Goal: Use online tool/utility: Utilize a website feature to perform a specific function

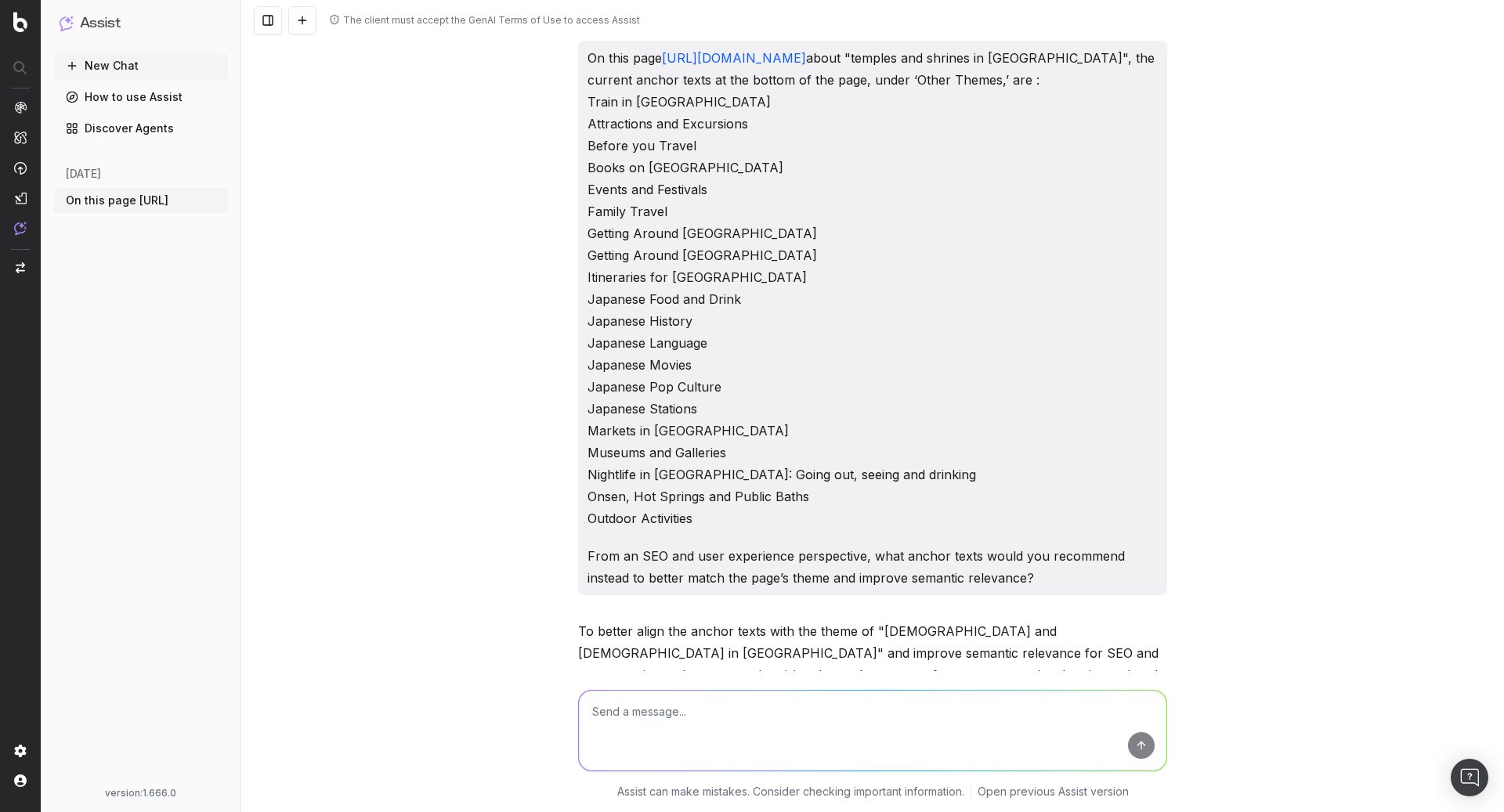
scroll to position [802, 0]
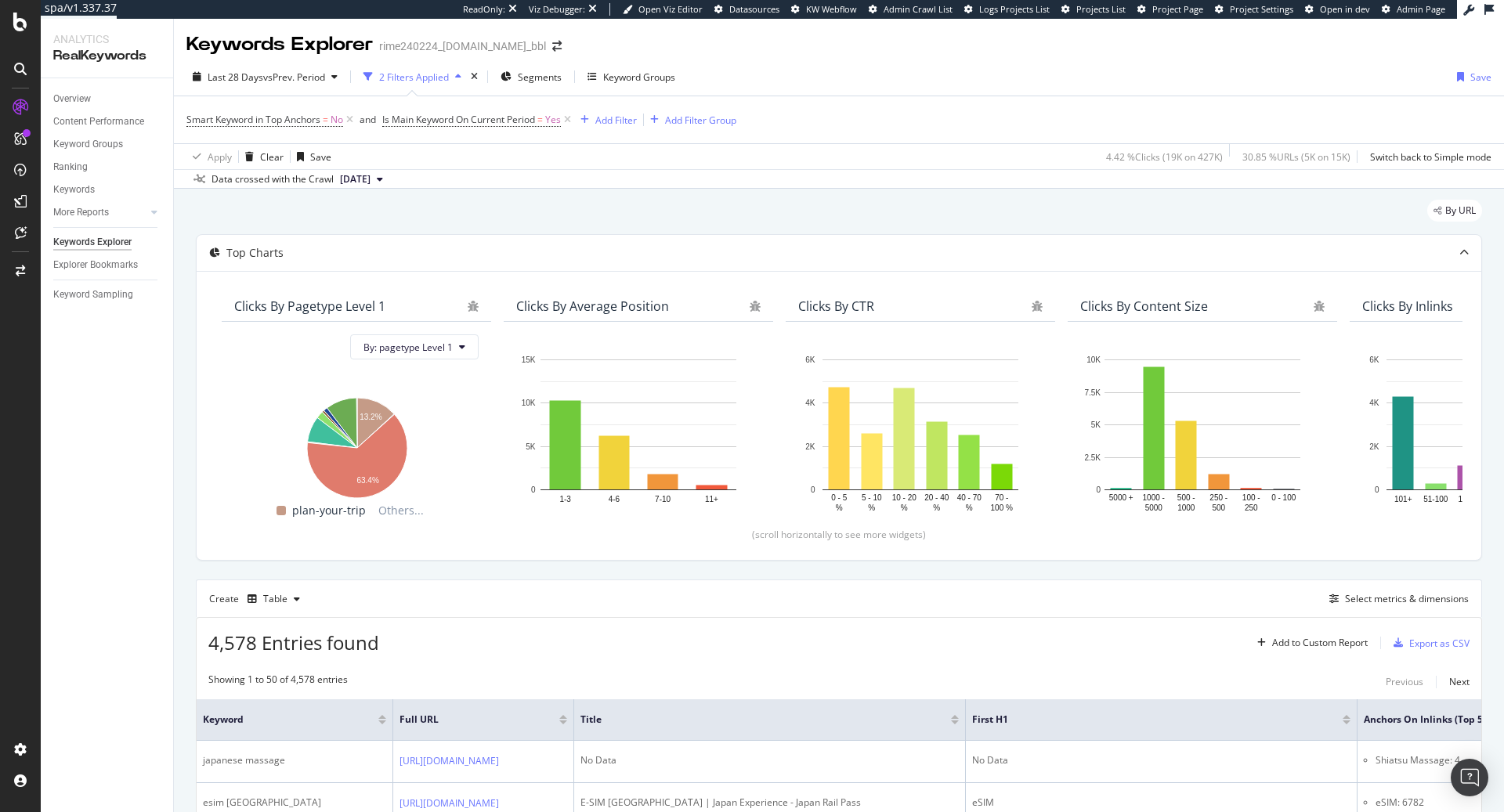
scroll to position [3493, 0]
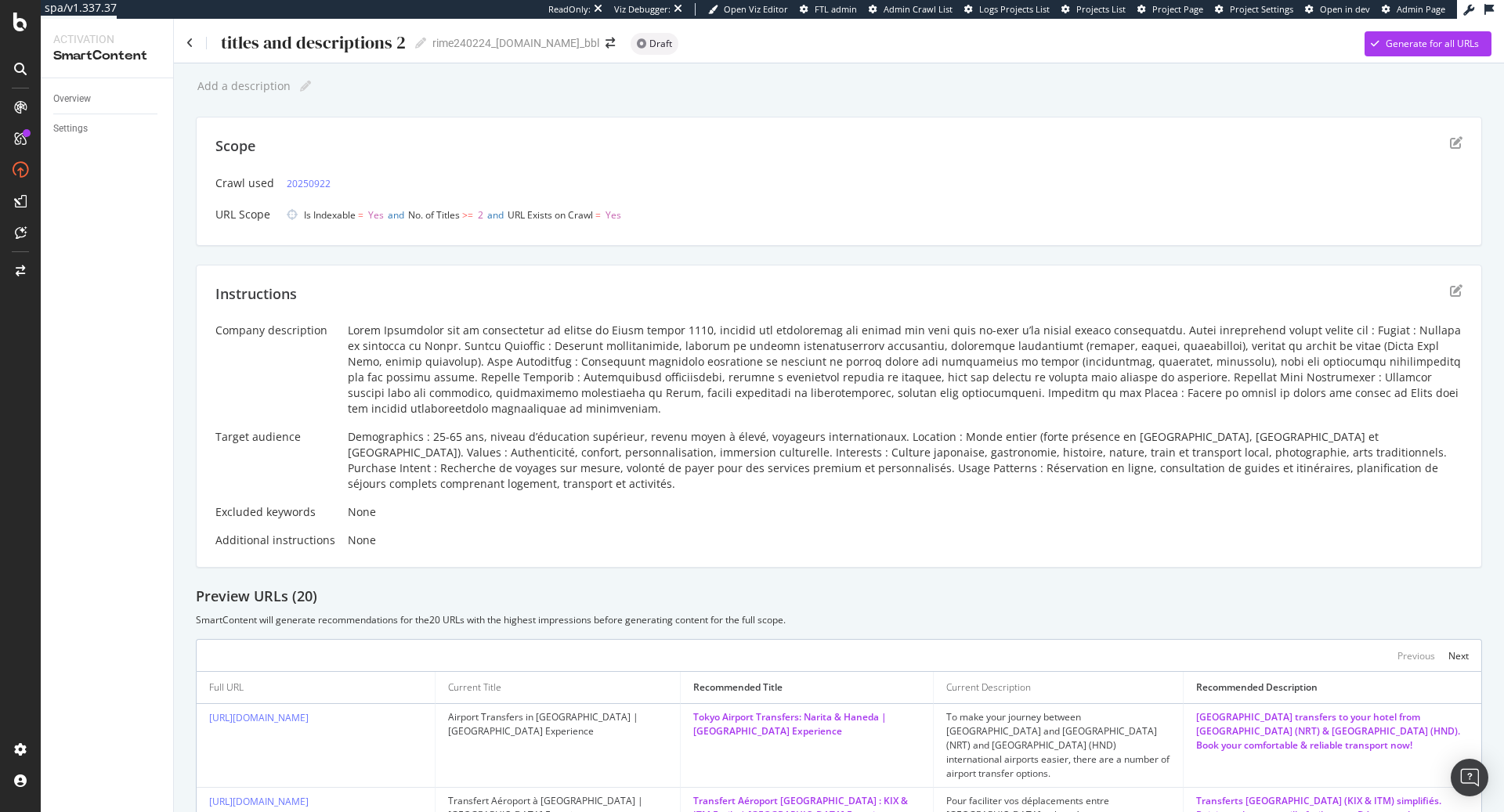
scroll to position [182, 0]
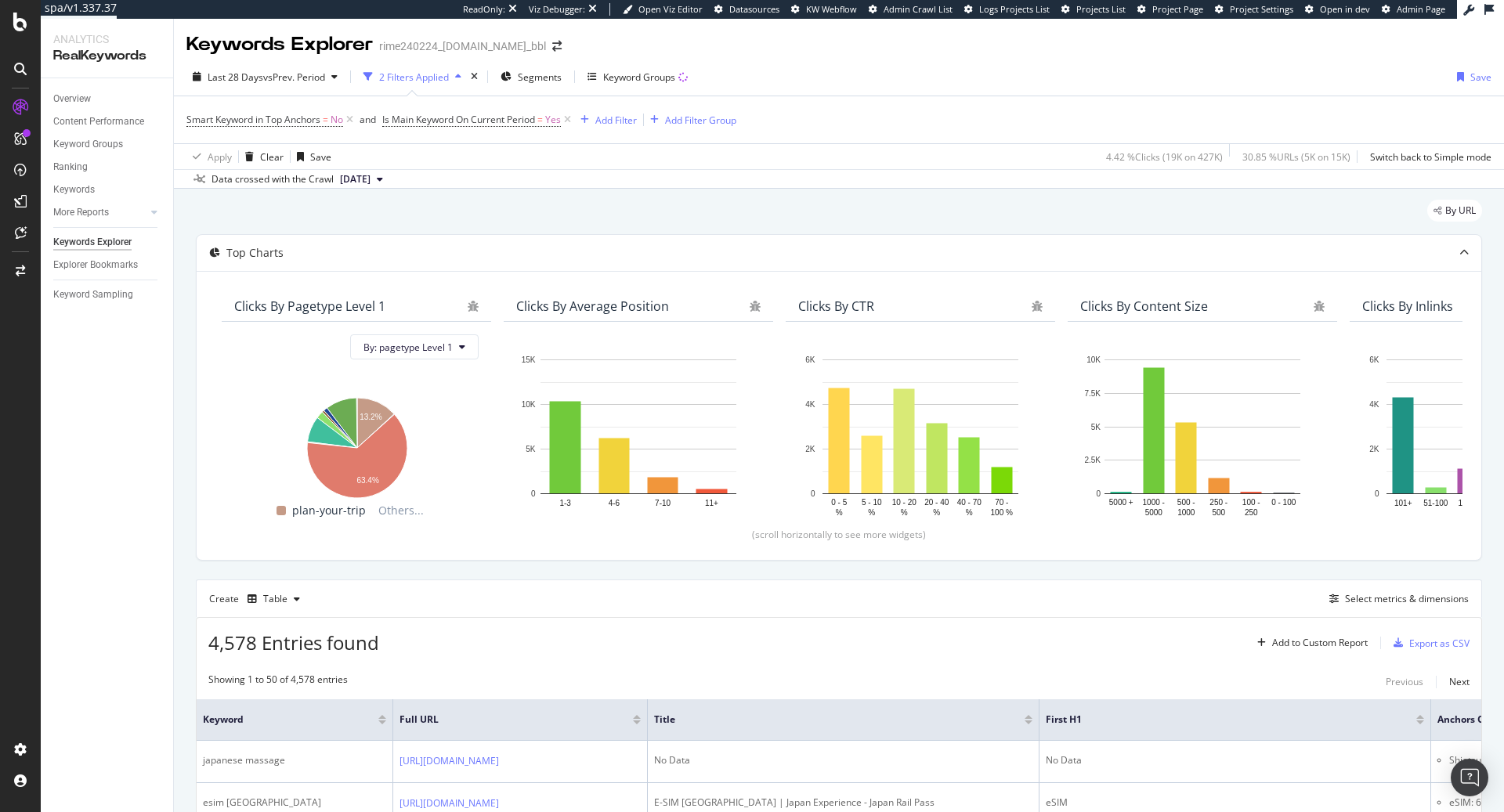
scroll to position [3493, 0]
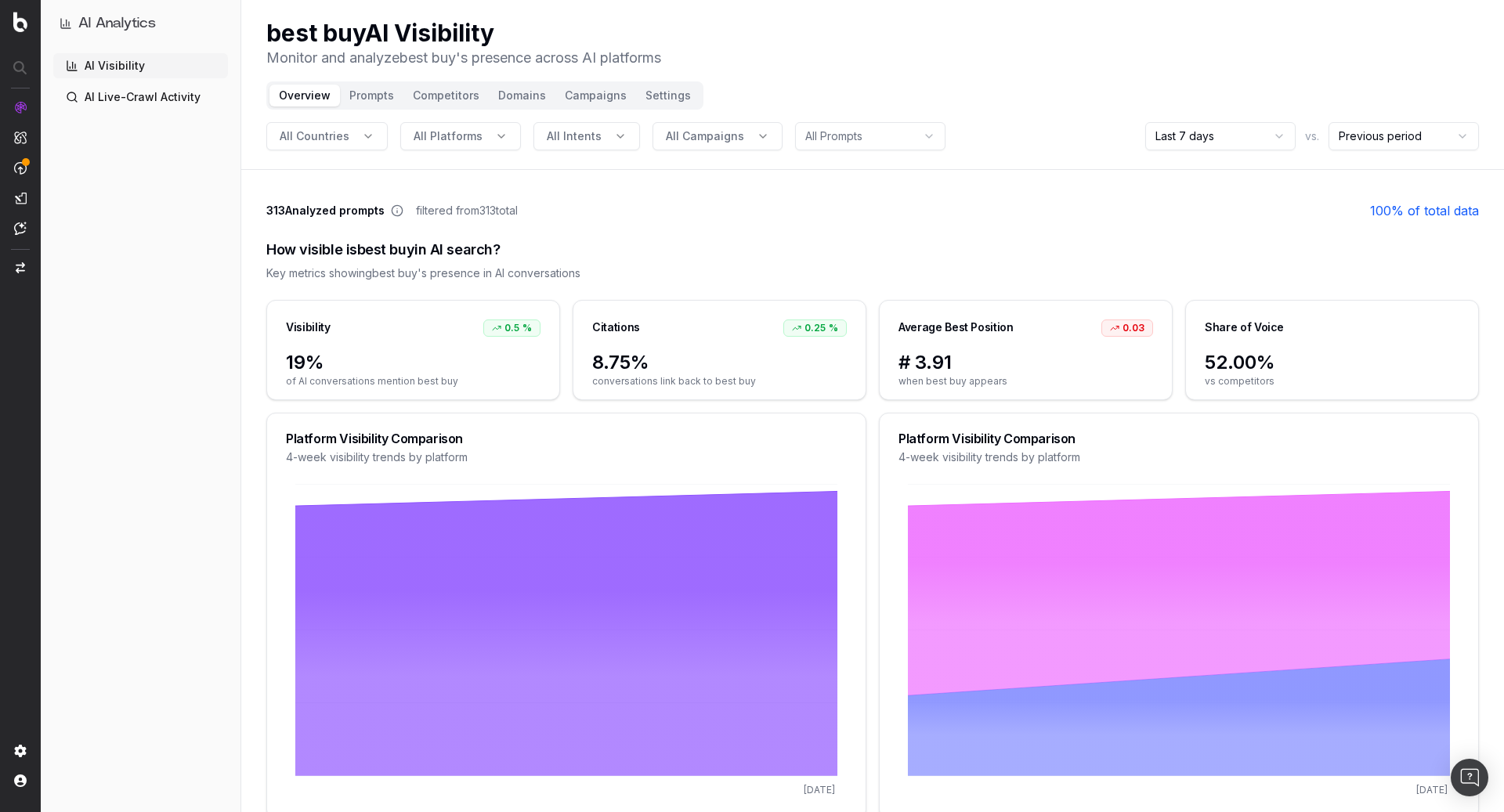
click at [580, 95] on button "Campaigns" at bounding box center [596, 95] width 81 height 22
click at [606, 101] on button "Campaigns" at bounding box center [596, 95] width 81 height 22
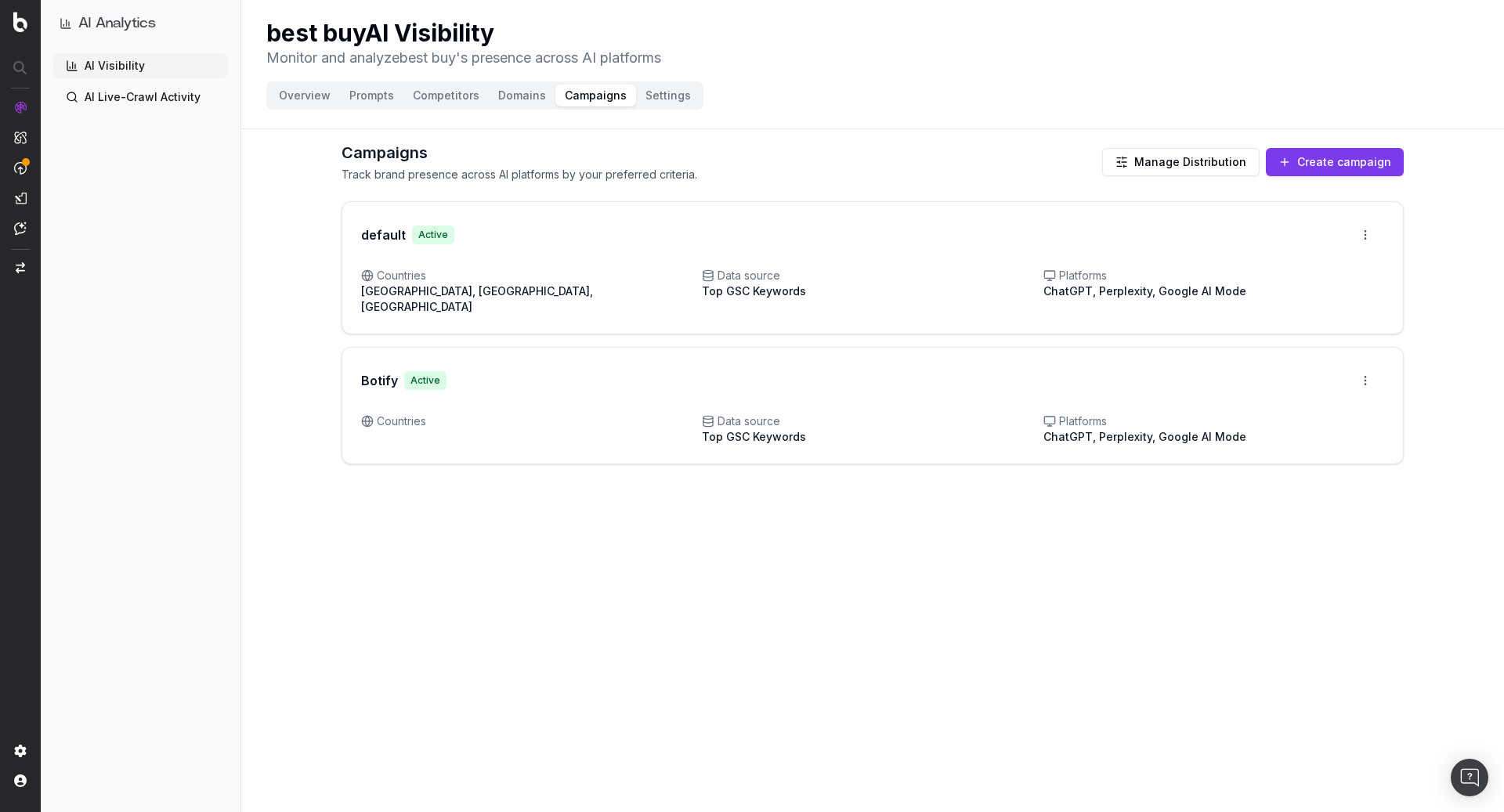
click at [1320, 168] on button "Create campaign" at bounding box center [1335, 163] width 138 height 28
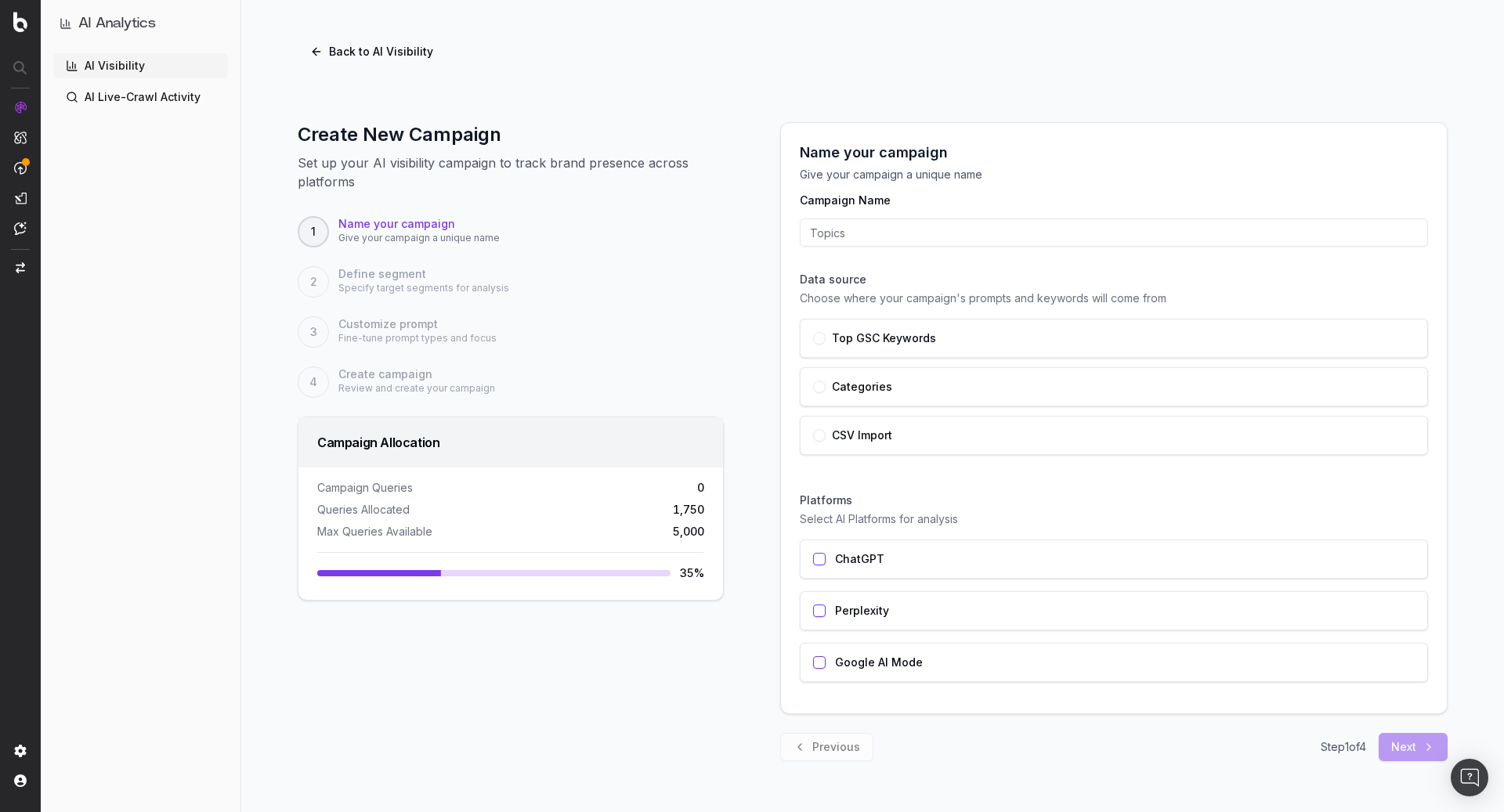
click at [984, 385] on div "Categories" at bounding box center [1114, 386] width 602 height 12
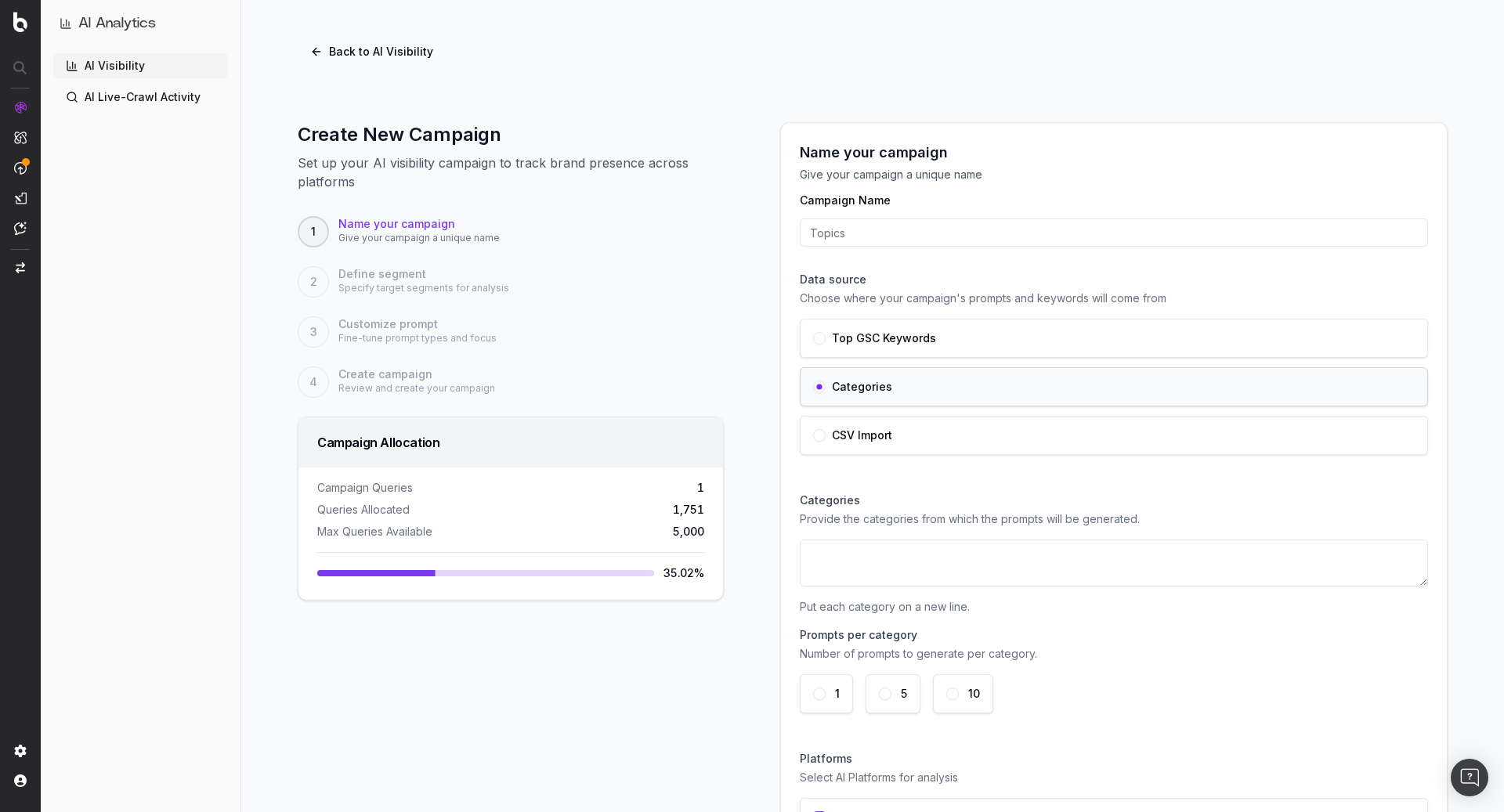
click at [929, 445] on div "CSV Import" at bounding box center [1114, 436] width 628 height 39
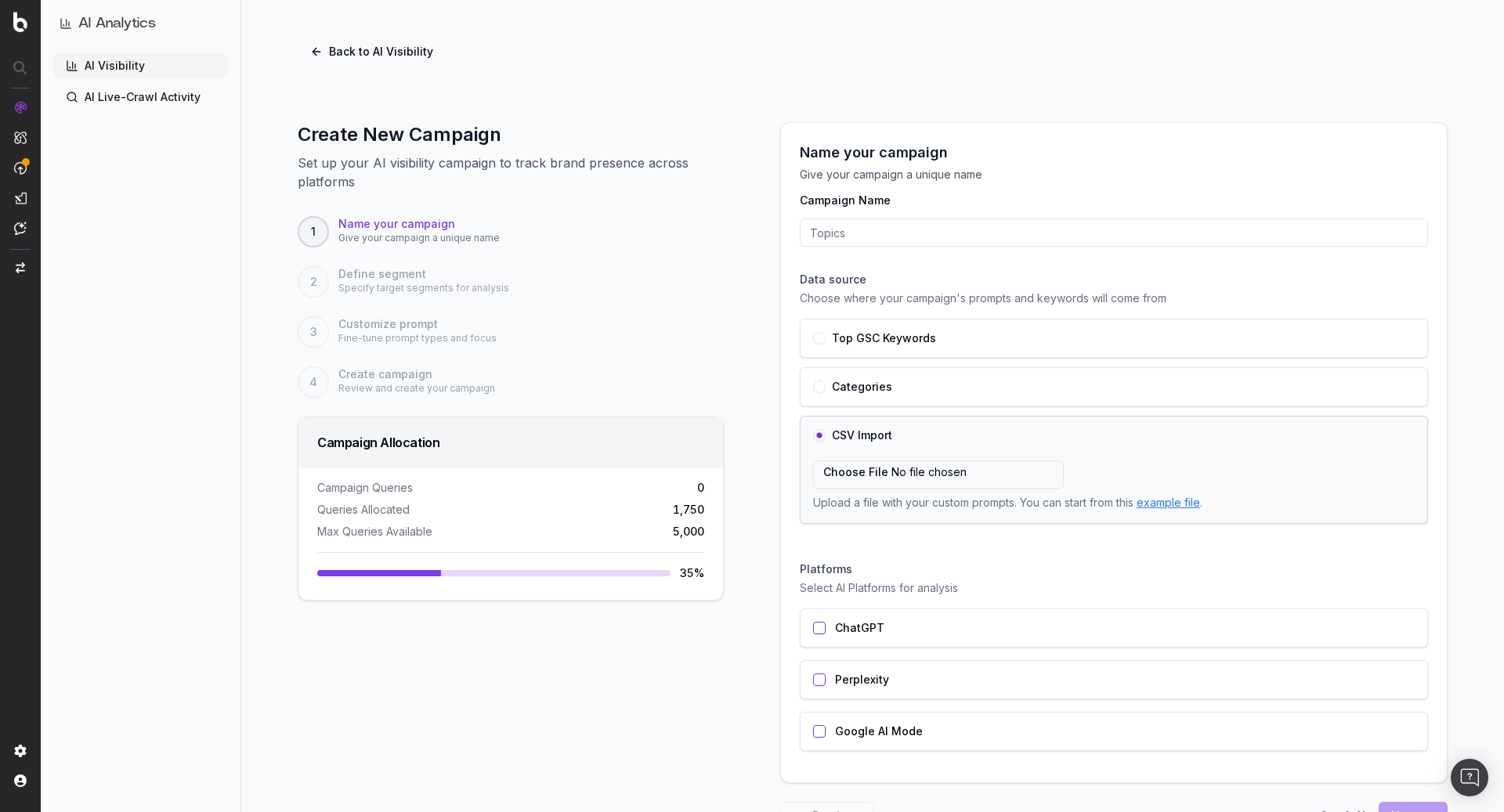
click at [941, 344] on div "Top GSC Keywords" at bounding box center [1114, 338] width 628 height 39
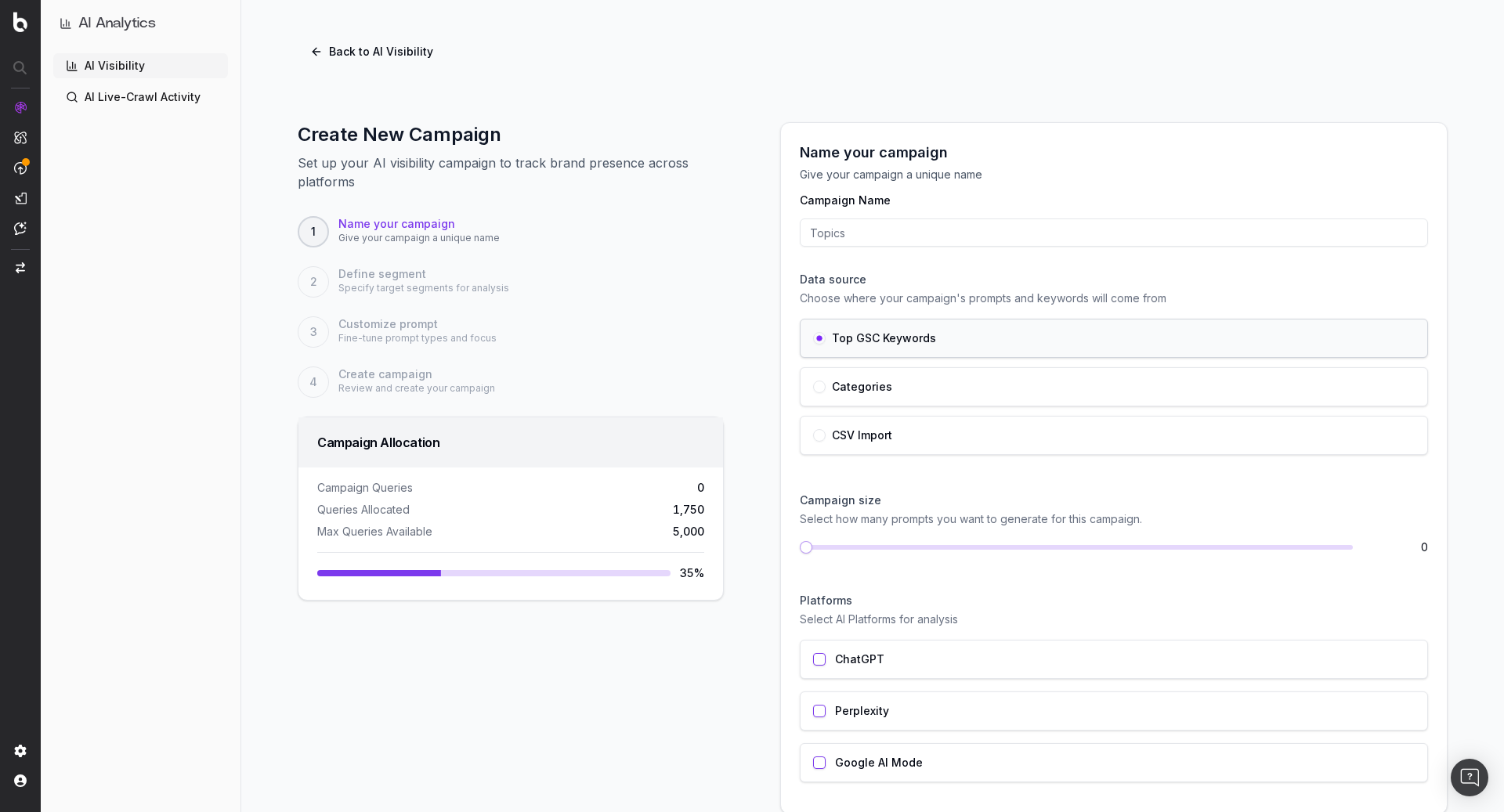
click at [321, 50] on button "Back to AI Visibility" at bounding box center [372, 52] width 149 height 28
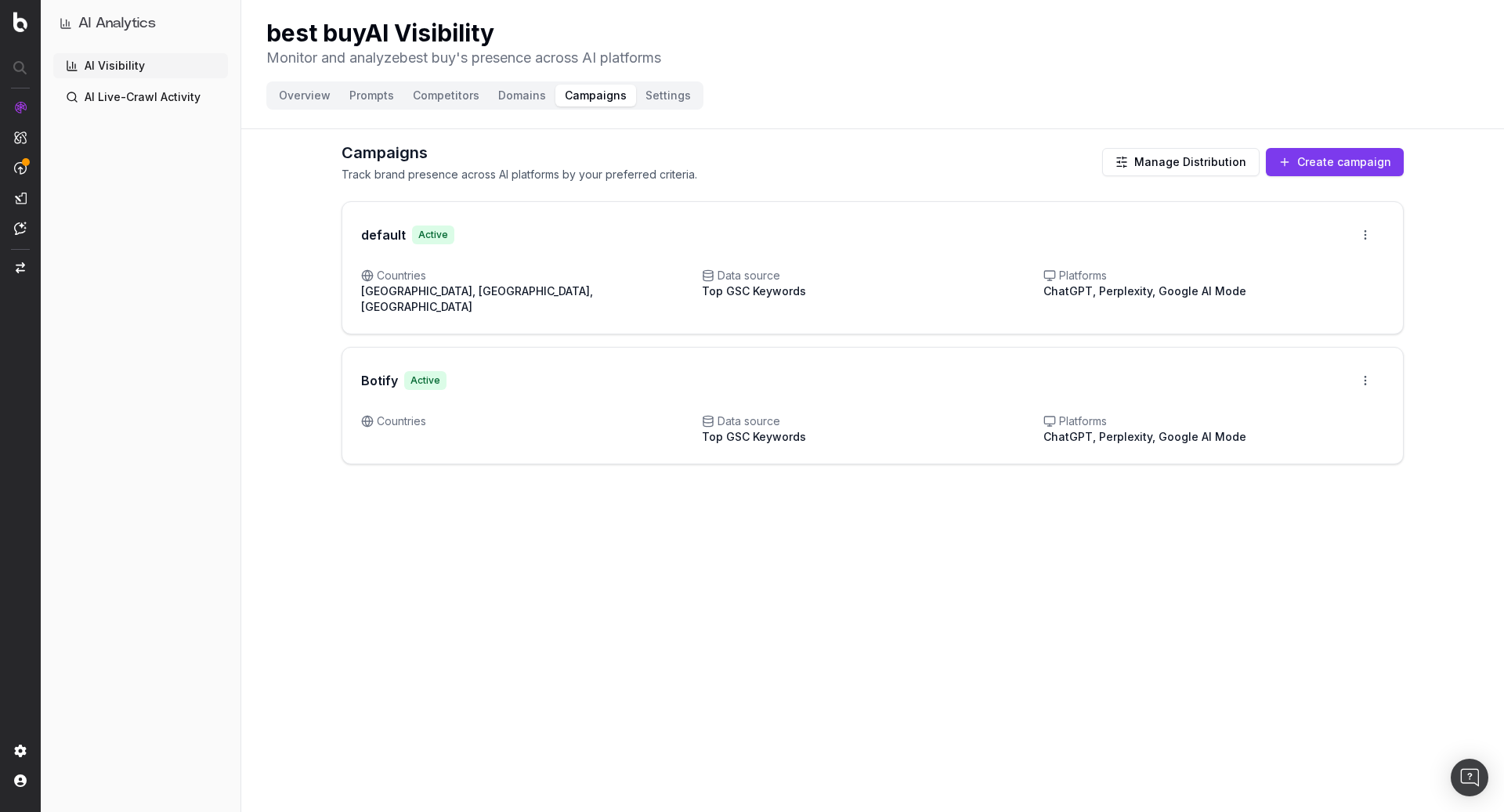
click at [517, 95] on button "Domains" at bounding box center [522, 95] width 67 height 22
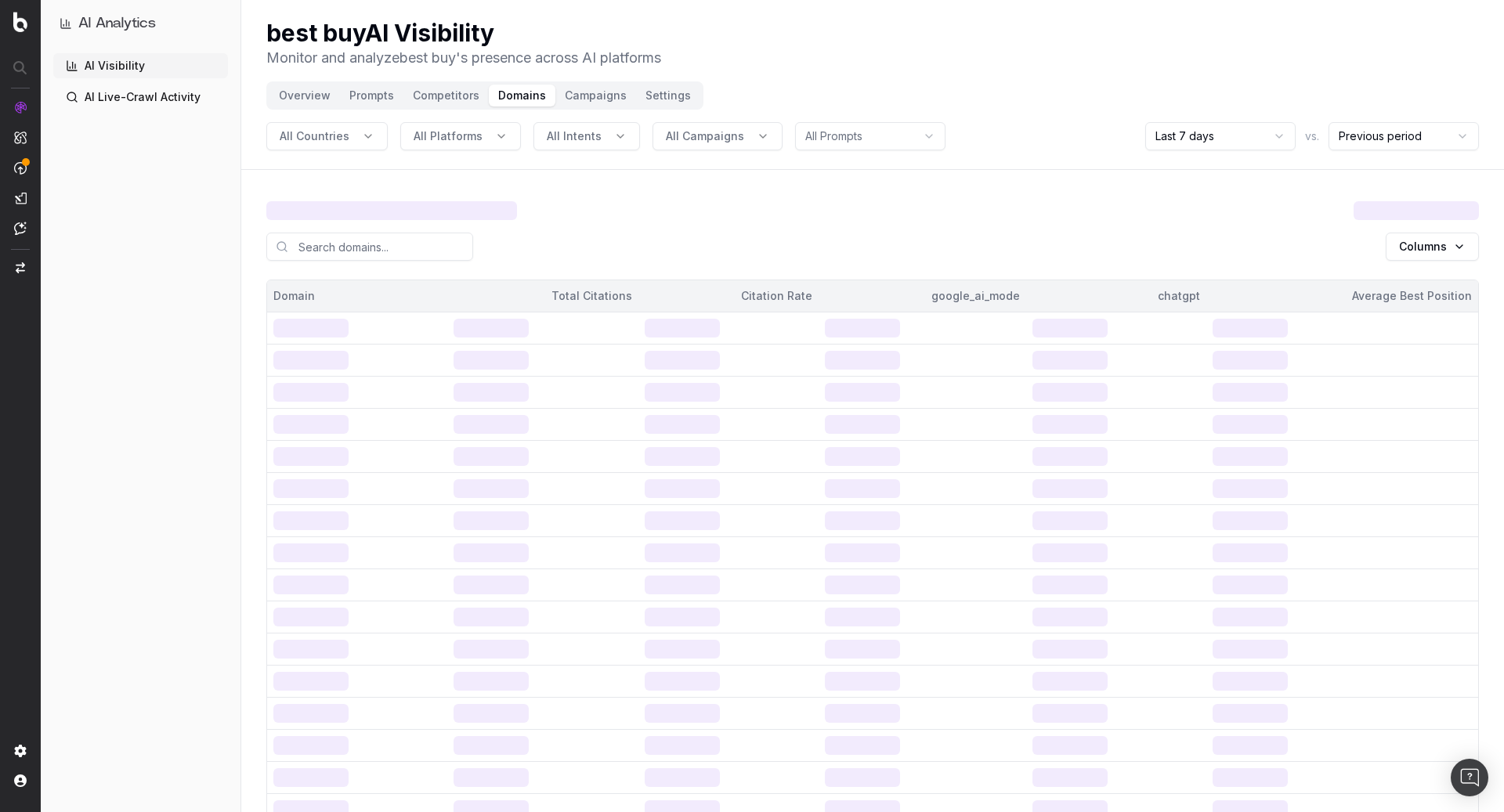
click at [511, 91] on button "Domains" at bounding box center [522, 95] width 67 height 22
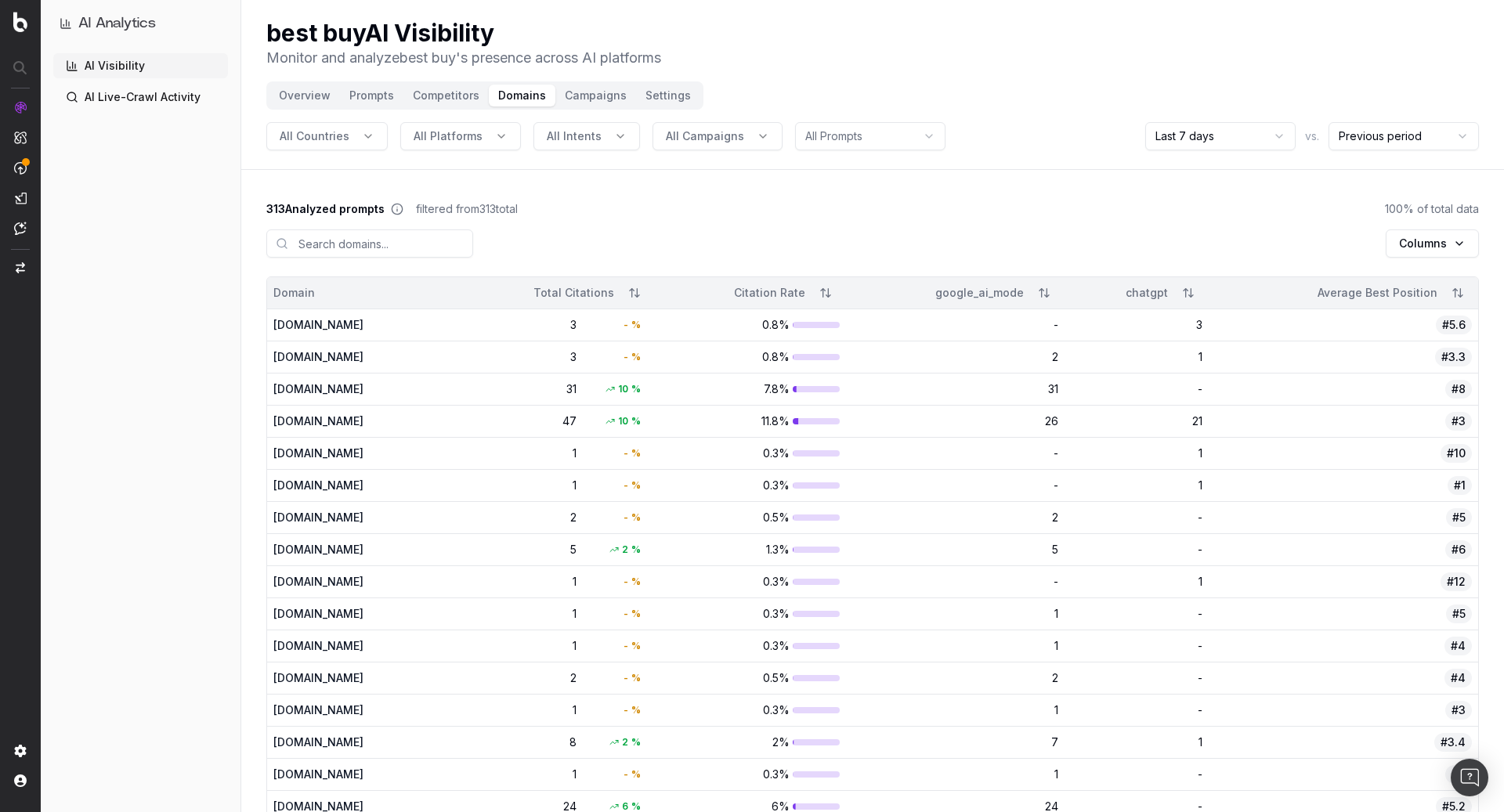
click at [666, 105] on button "Settings" at bounding box center [668, 95] width 64 height 22
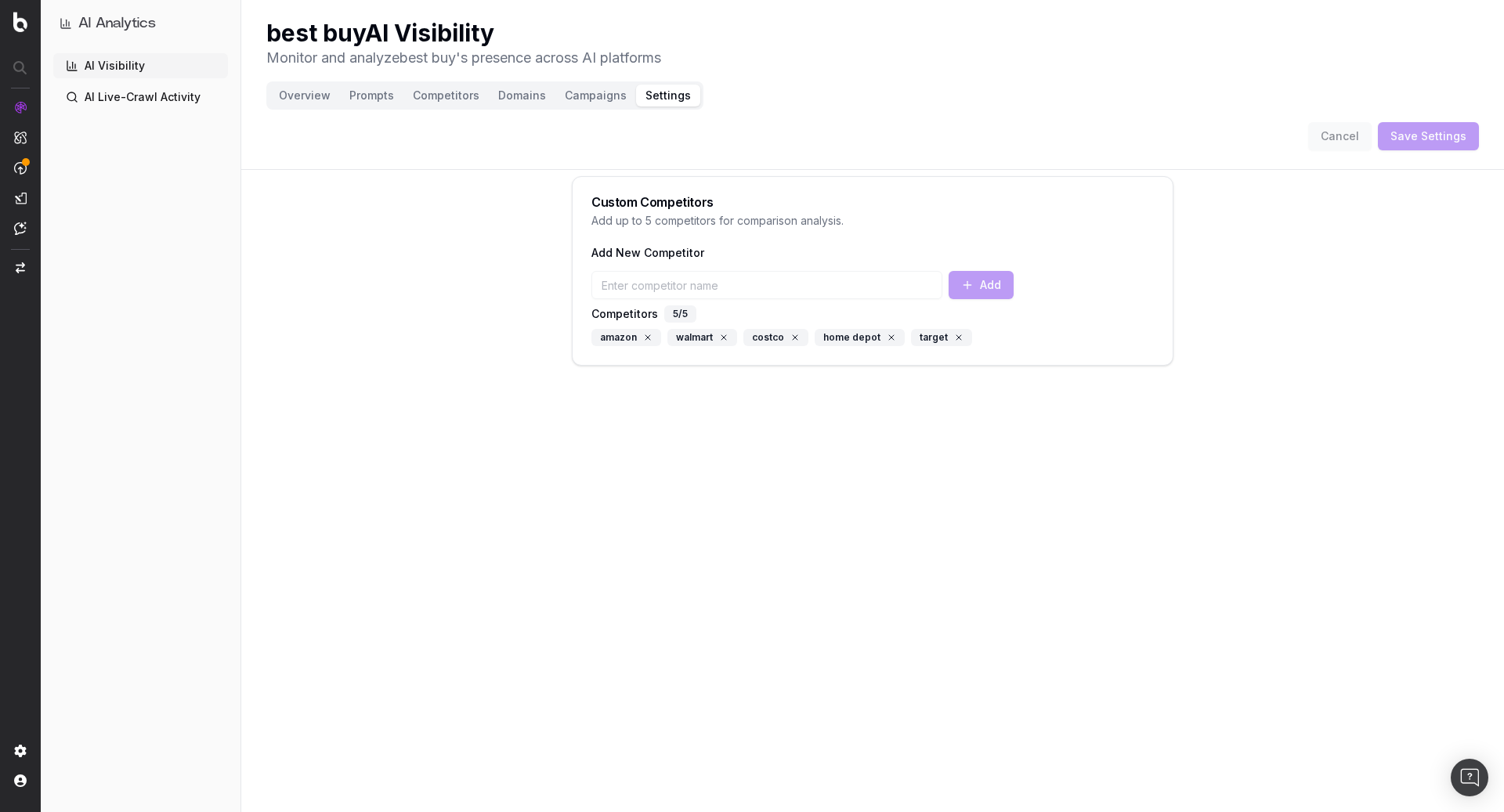
click at [572, 102] on button "Campaigns" at bounding box center [596, 95] width 81 height 22
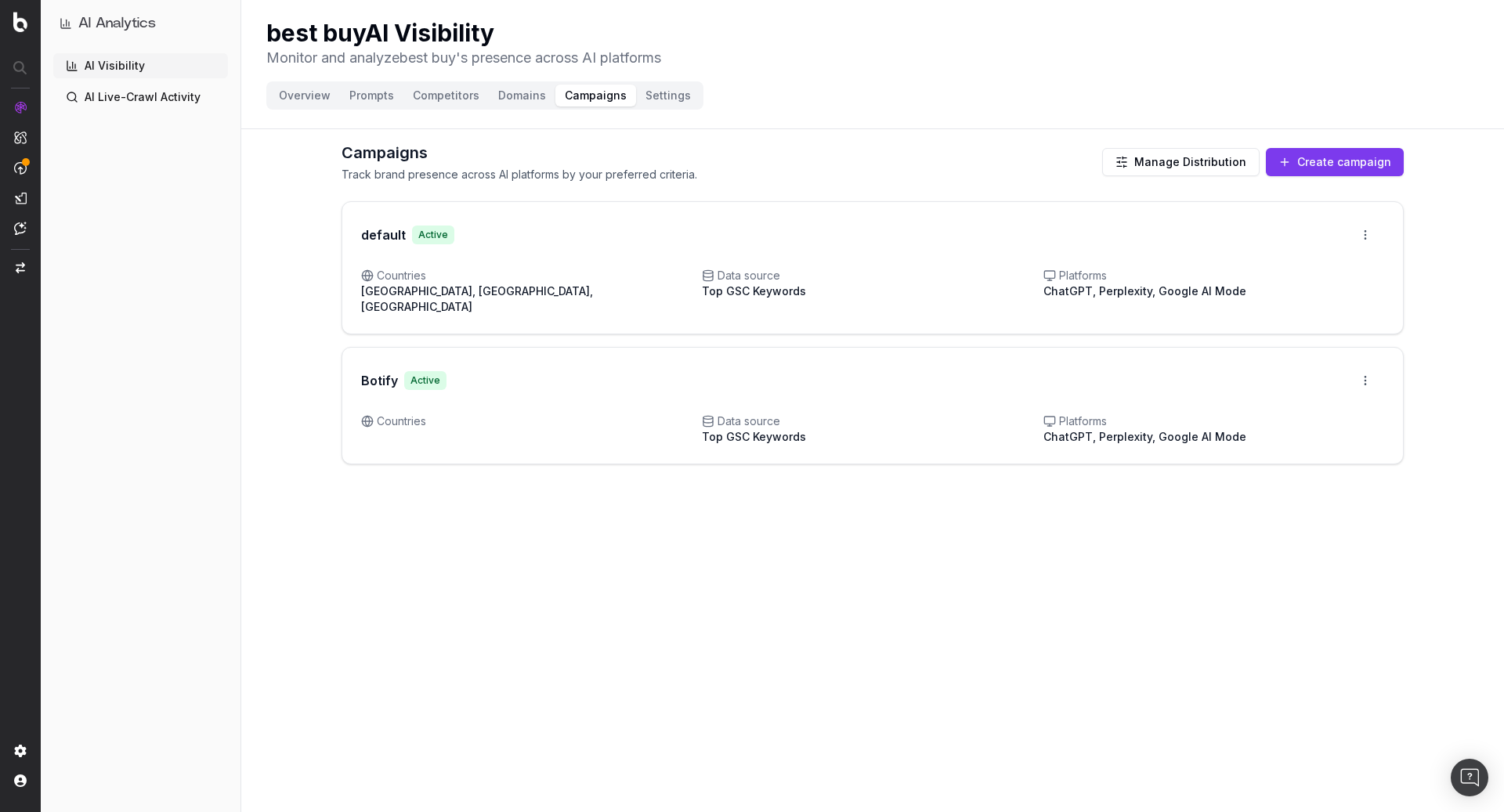
click at [520, 91] on button "Domains" at bounding box center [522, 95] width 67 height 22
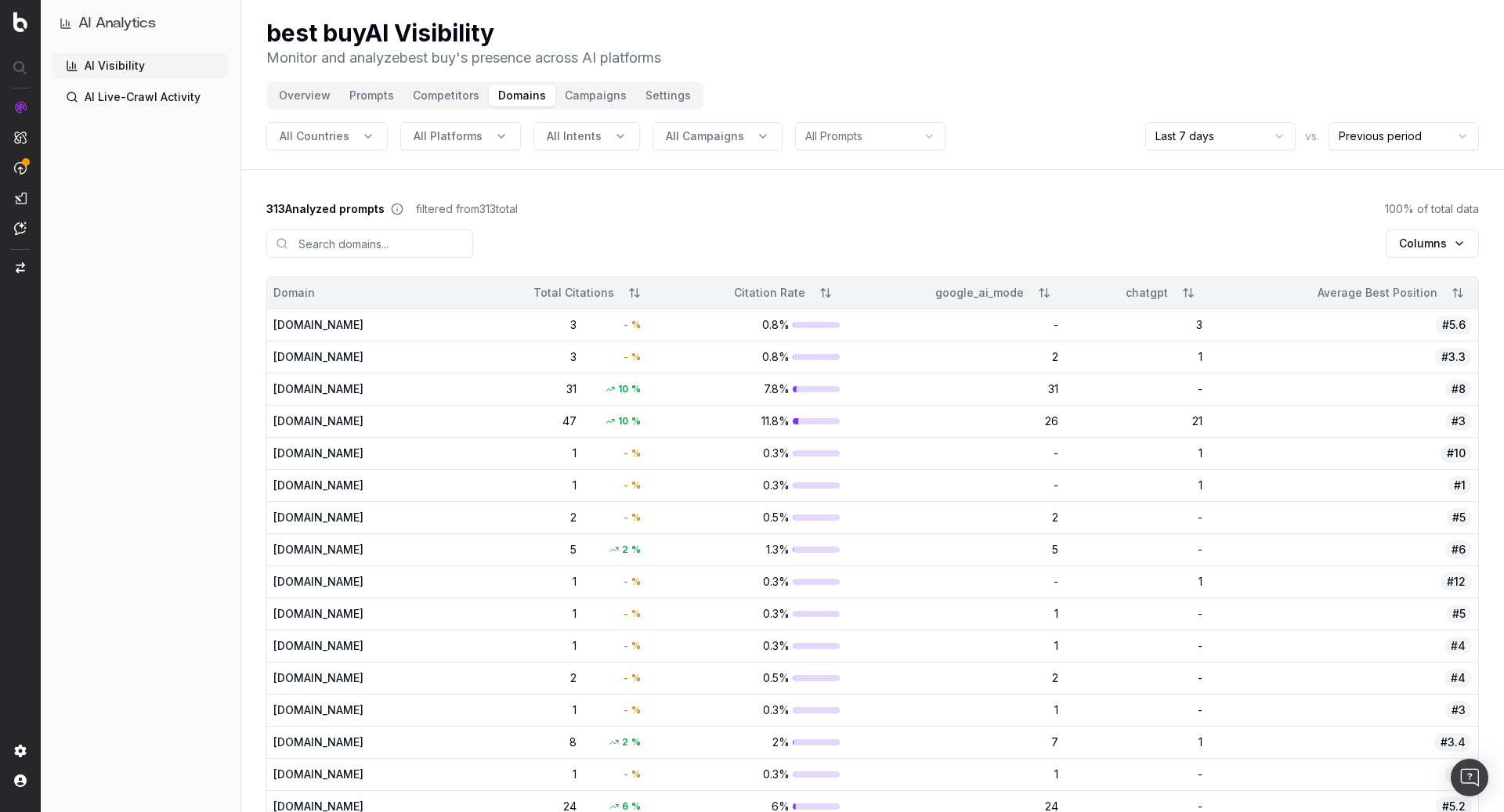
click at [449, 97] on button "Competitors" at bounding box center [446, 95] width 86 height 22
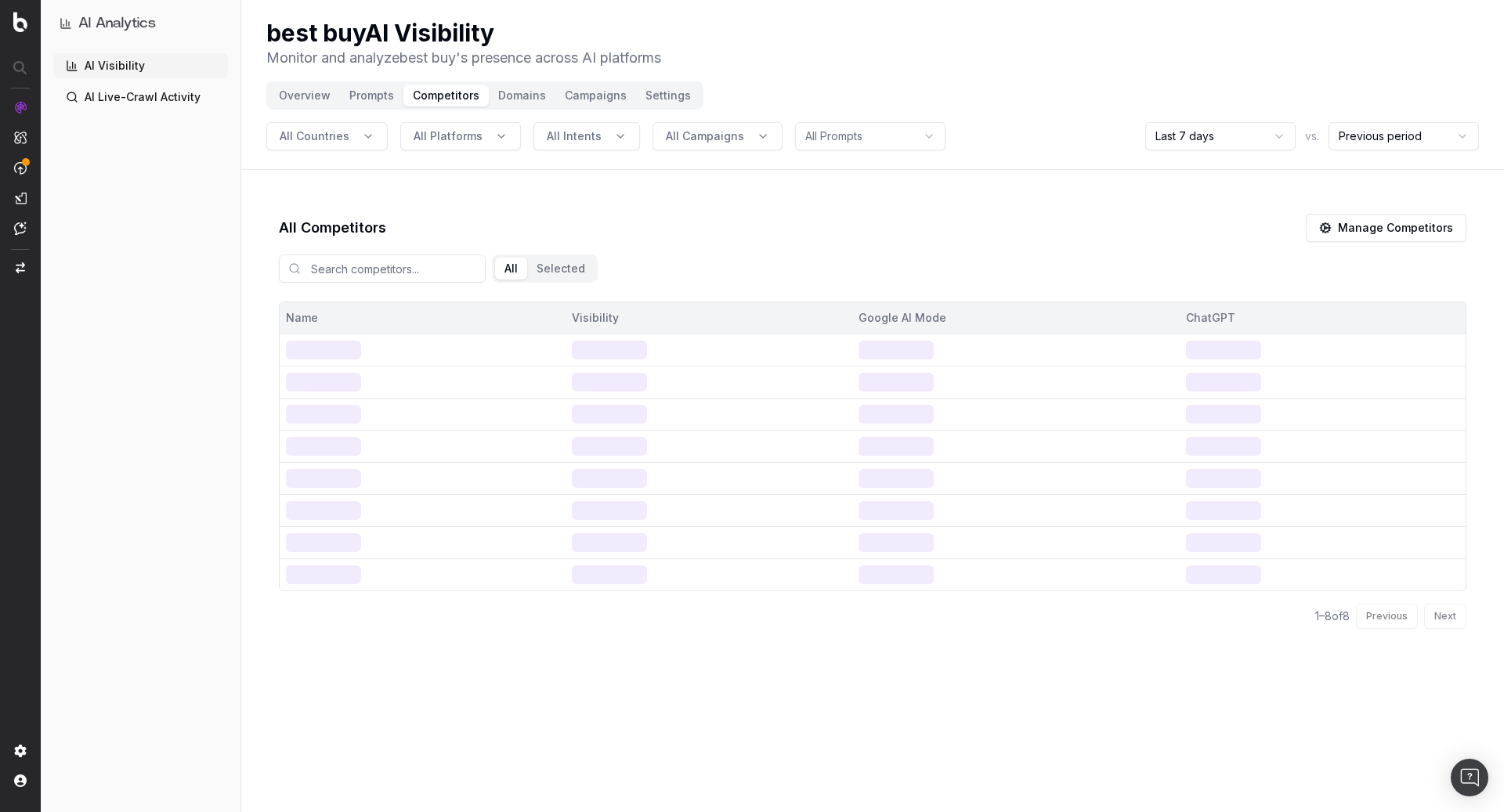
click at [370, 97] on button "Prompts" at bounding box center [372, 95] width 64 height 22
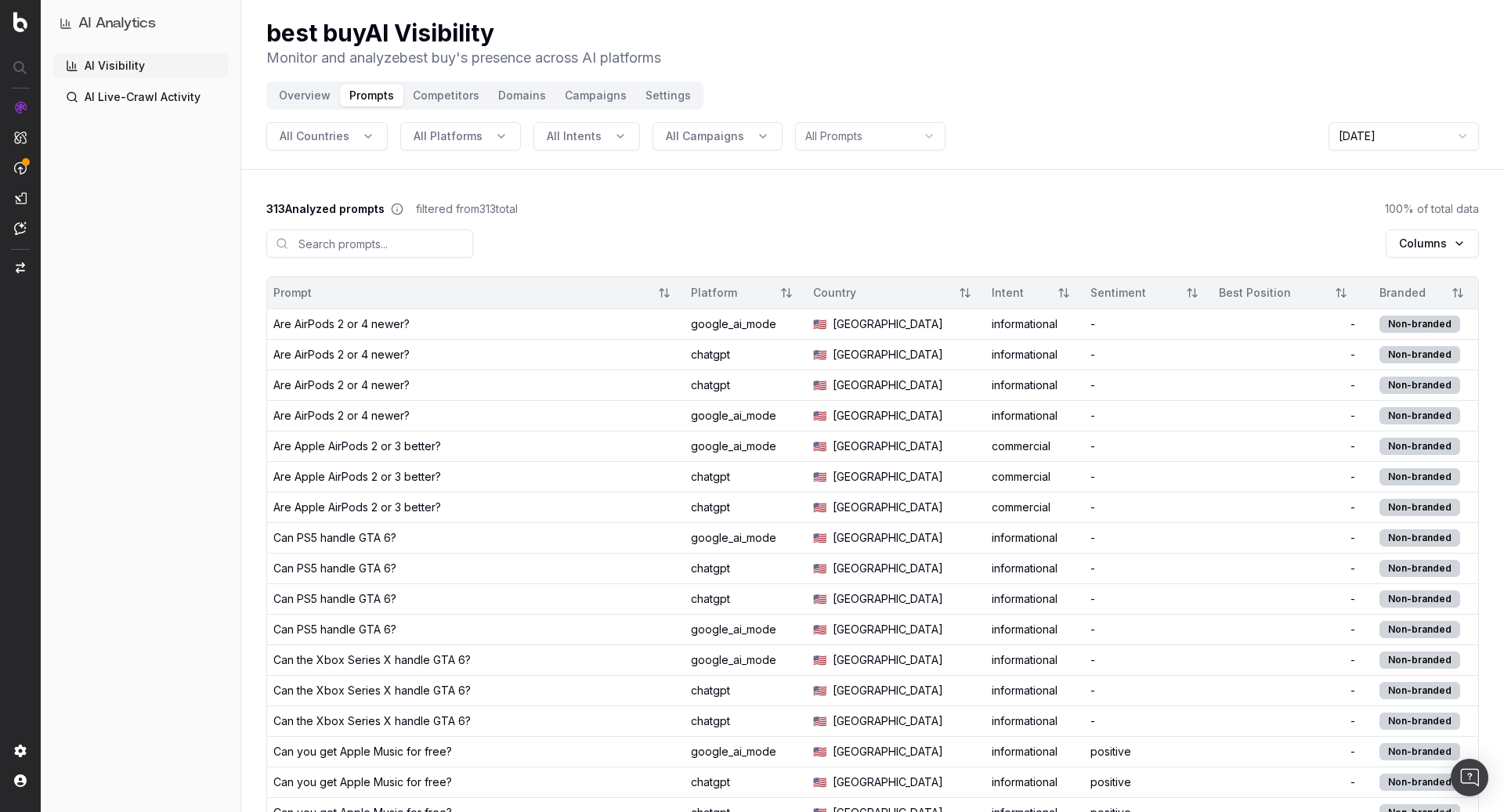
click at [308, 92] on button "Overview" at bounding box center [305, 95] width 70 height 22
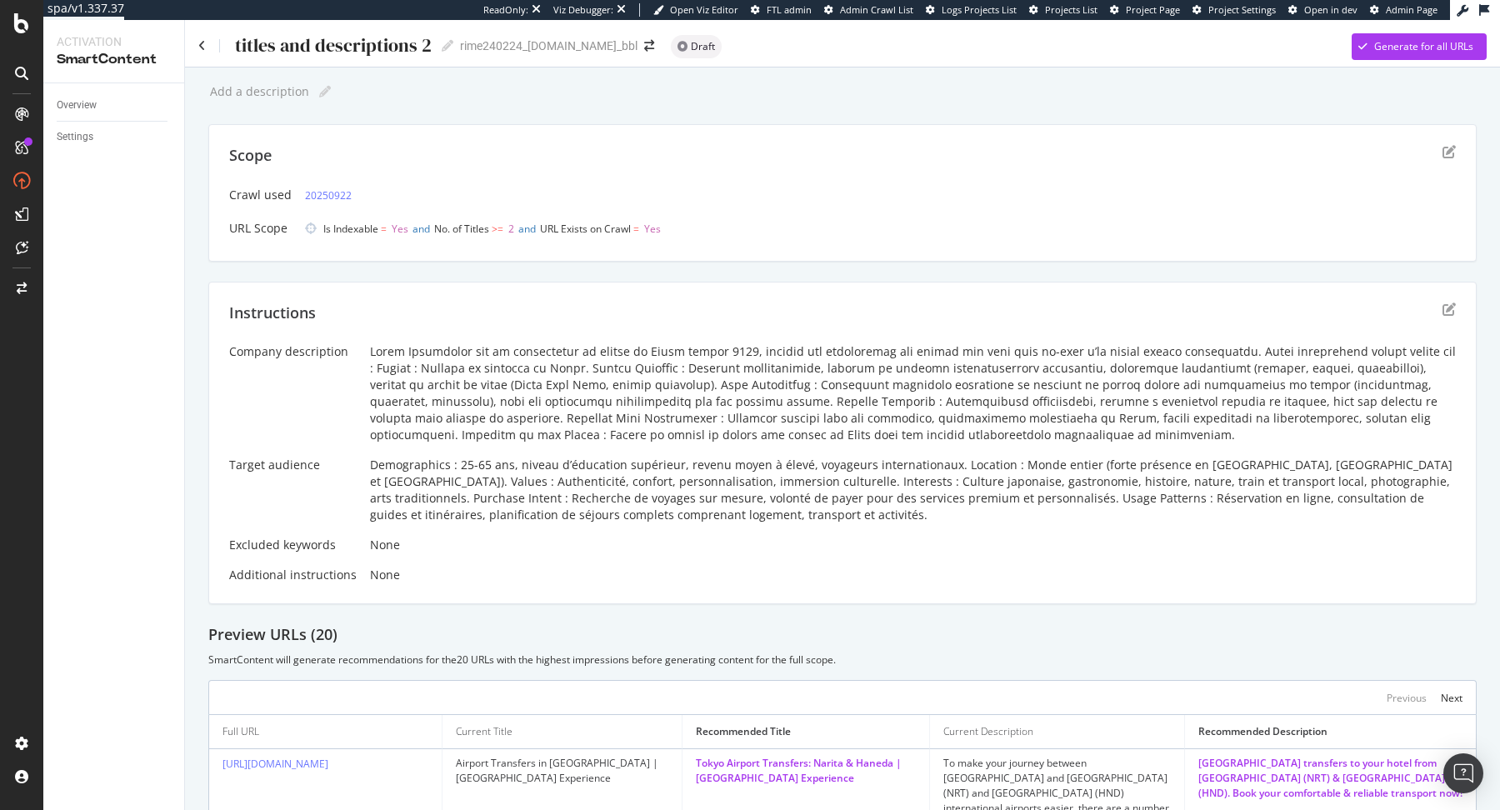
scroll to position [191, 0]
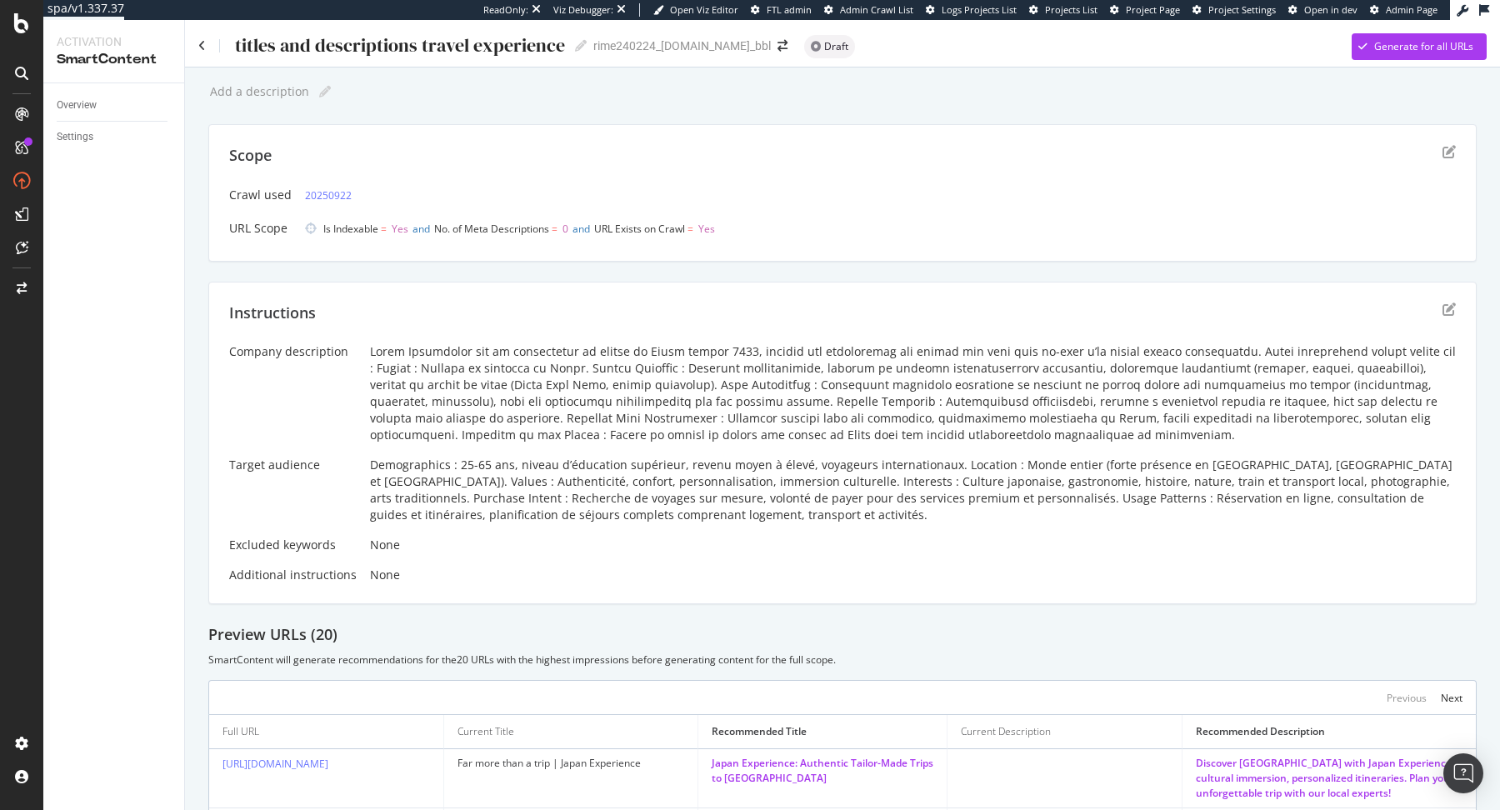
click at [526, 283] on div "Instructions Company description Target audience Demographics : 25-65 ans, nive…" at bounding box center [842, 443] width 1269 height 323
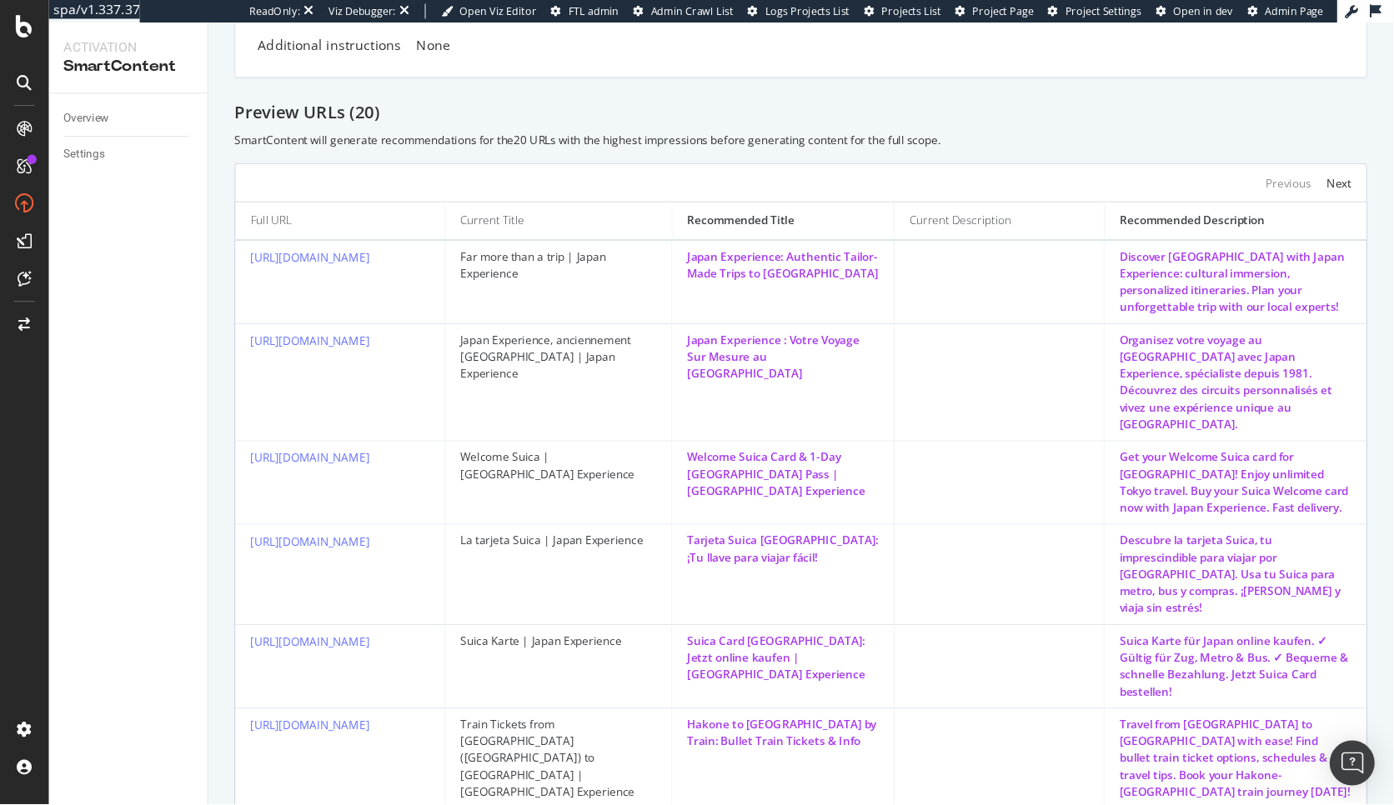
scroll to position [585, 0]
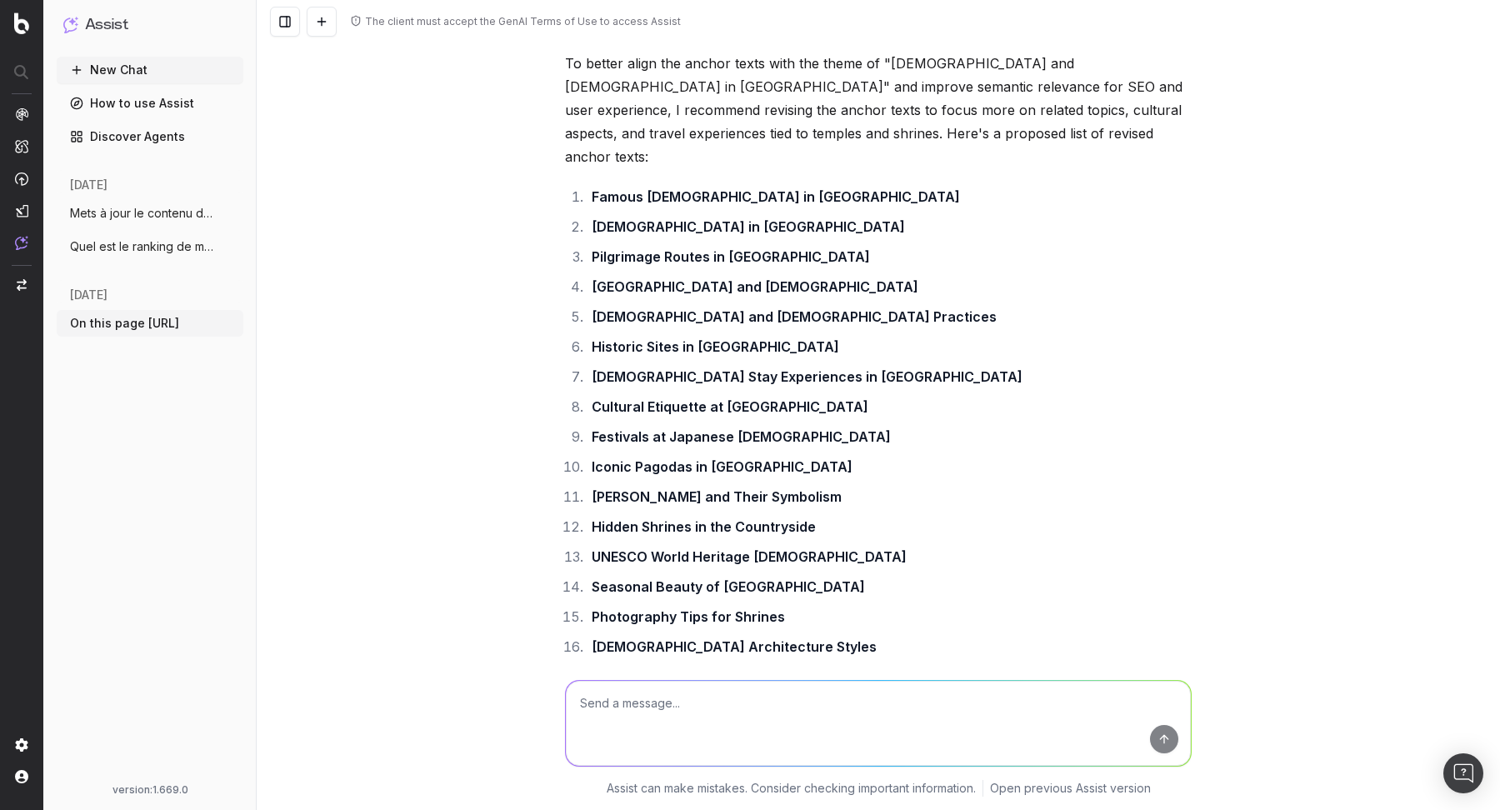
click at [133, 209] on span "Mets à jour le contenu de cette page (te" at bounding box center [143, 213] width 147 height 17
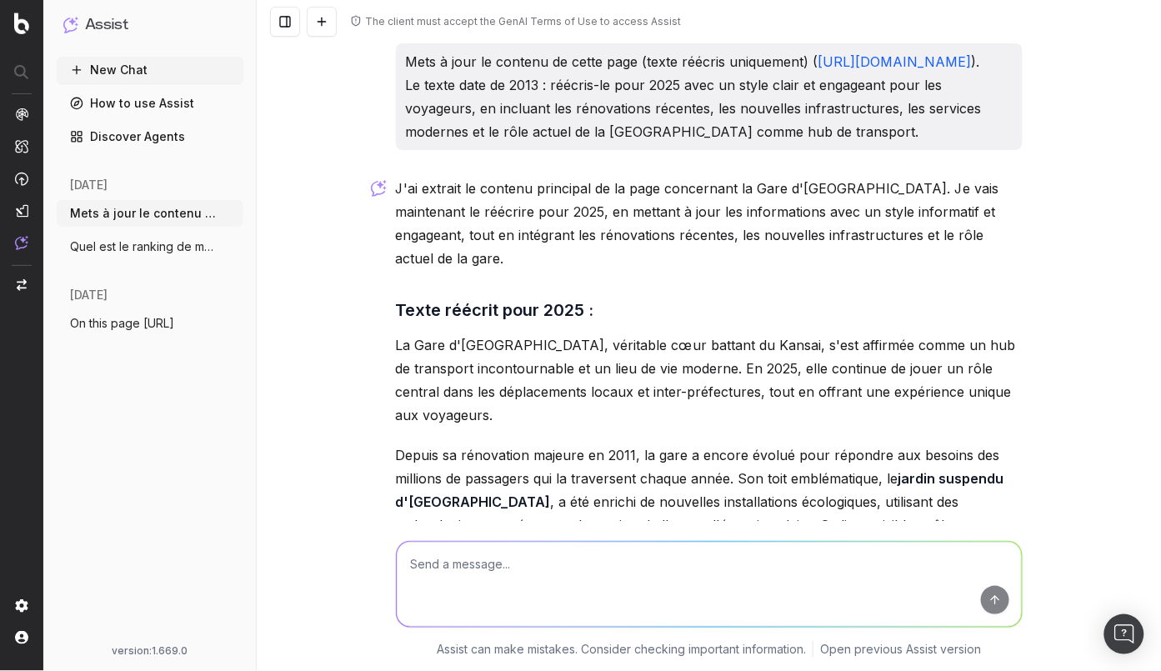
click at [818, 70] on link "https://www.japan-experience.com/fr/a-la-decouverte-du-japon/osaka/parcs-et-jar…" at bounding box center [894, 61] width 153 height 17
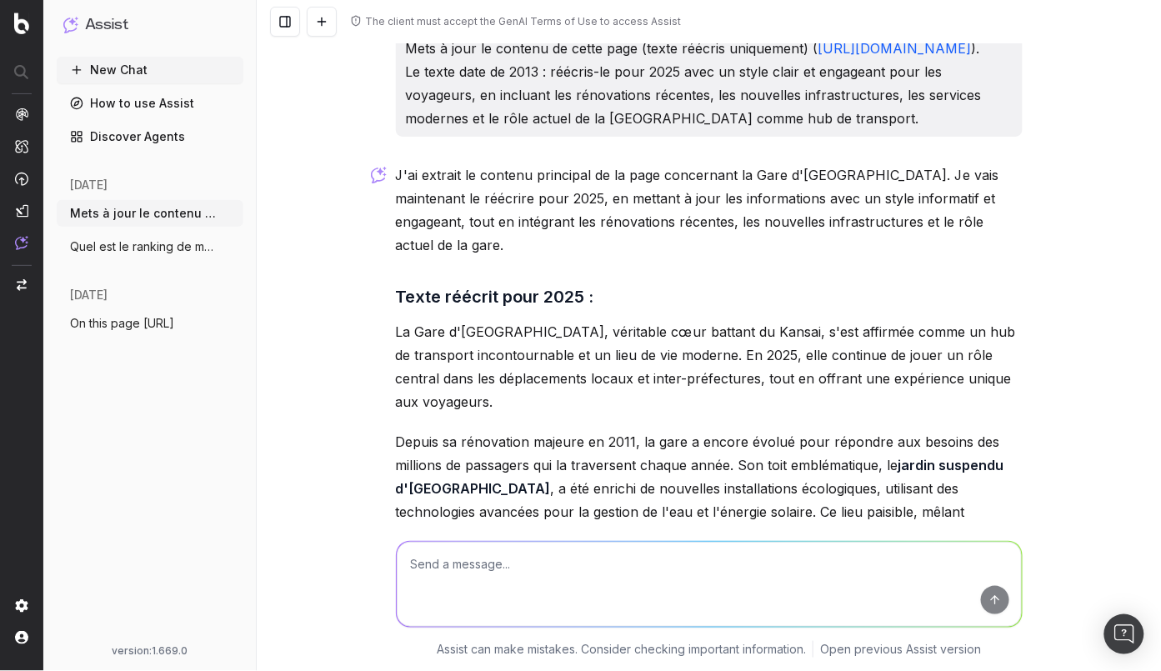
scroll to position [656, 0]
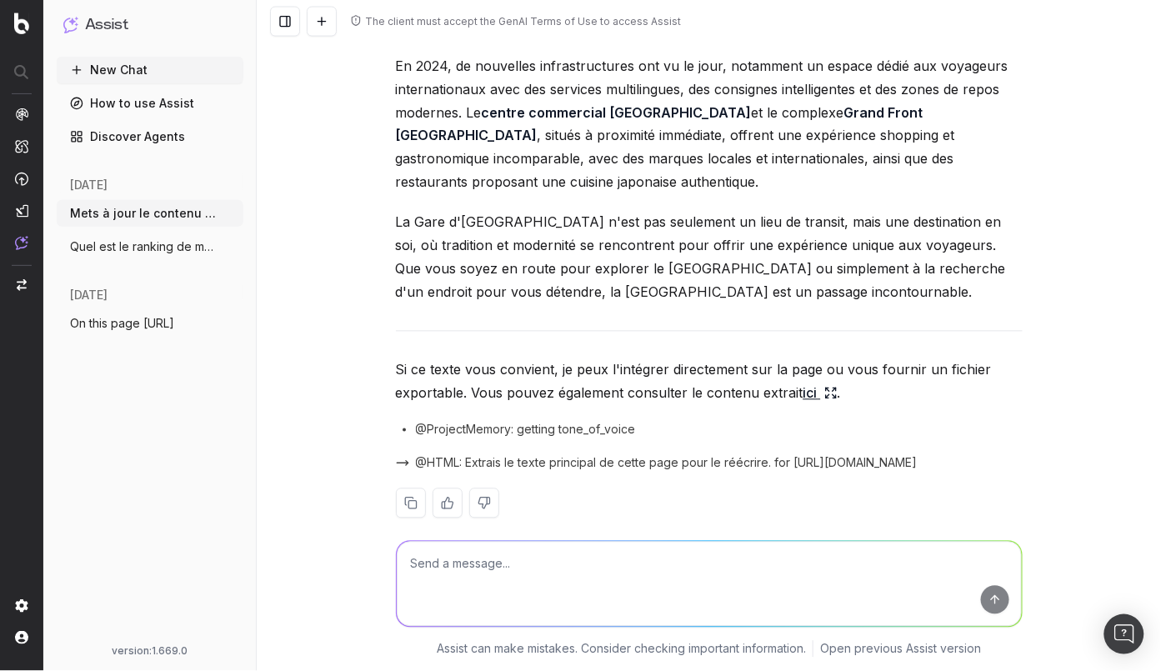
click at [608, 528] on div at bounding box center [709, 581] width 640 height 120
click at [627, 551] on textarea at bounding box center [709, 584] width 625 height 85
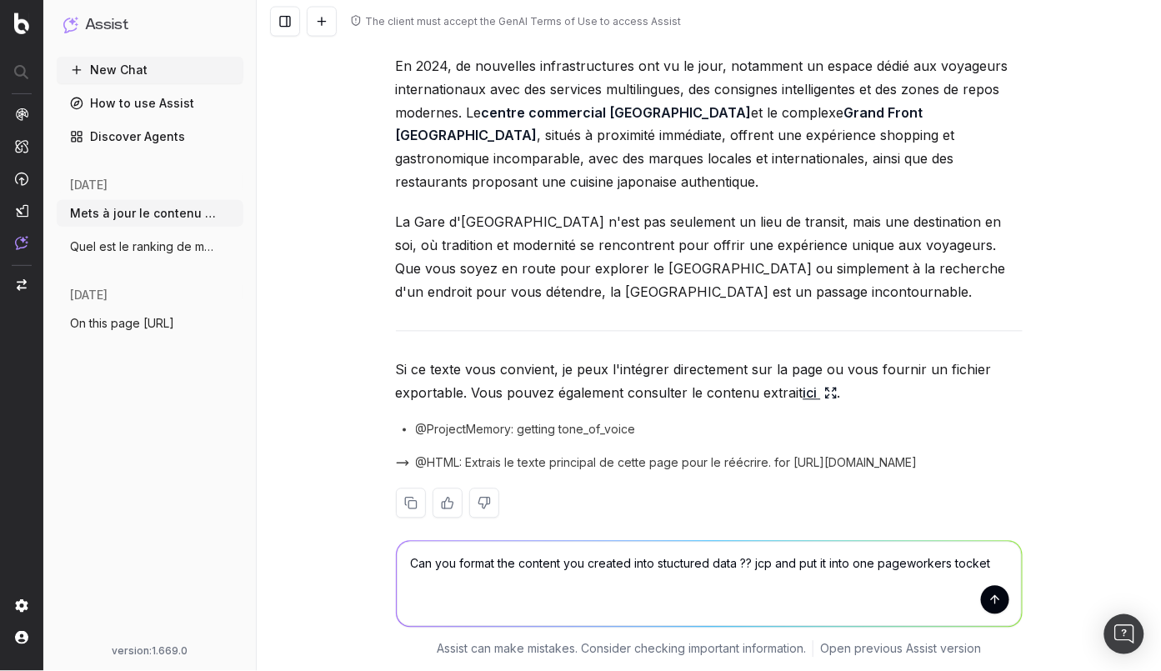
drag, startPoint x: 1004, startPoint y: 558, endPoint x: 402, endPoint y: 456, distance: 611.1
click at [402, 456] on div "The client must accept the GenAI Terms of Use to access Assist Mets à jour le c…" at bounding box center [709, 335] width 904 height 671
paste textarea "Peux-tu formater le contenu que nous avons créé en données structurées, afin qu…"
type textarea "Peux-tu formater le contenu que nous avons créé en données structurées, afin qu…"
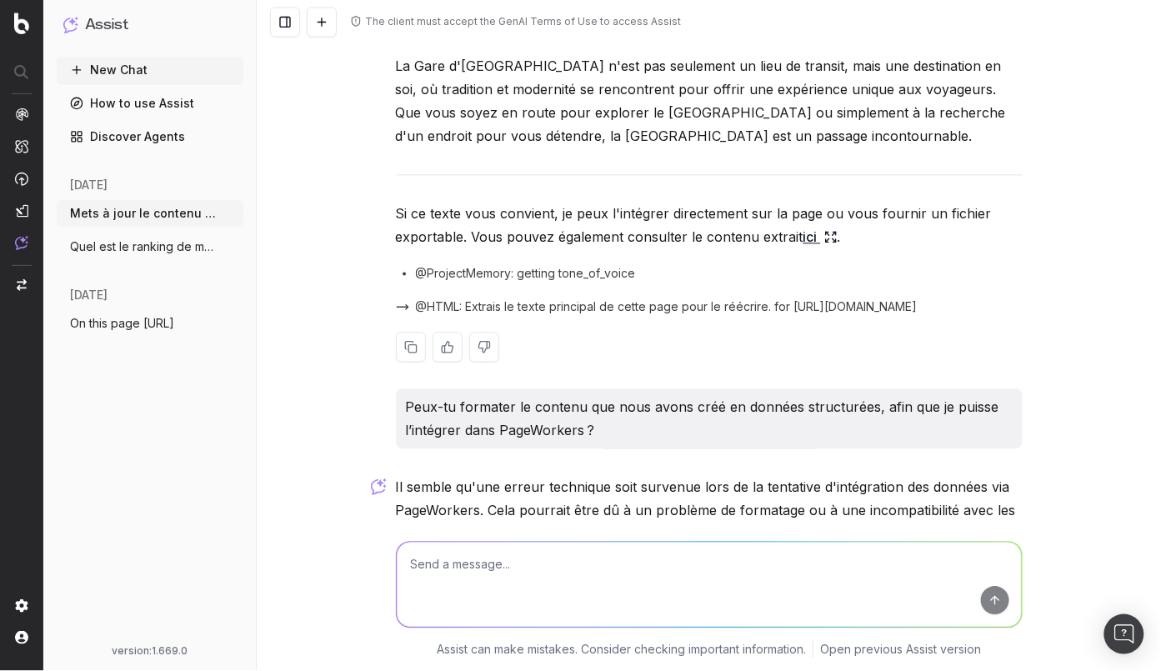
scroll to position [1003, 0]
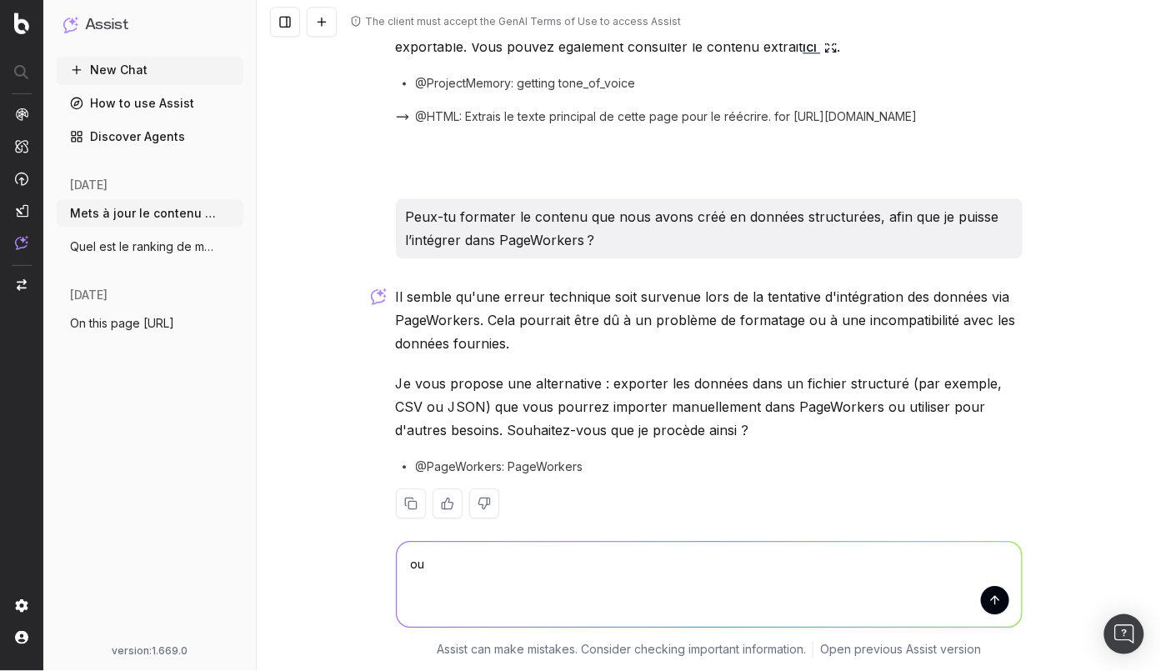
type textarea "oui"
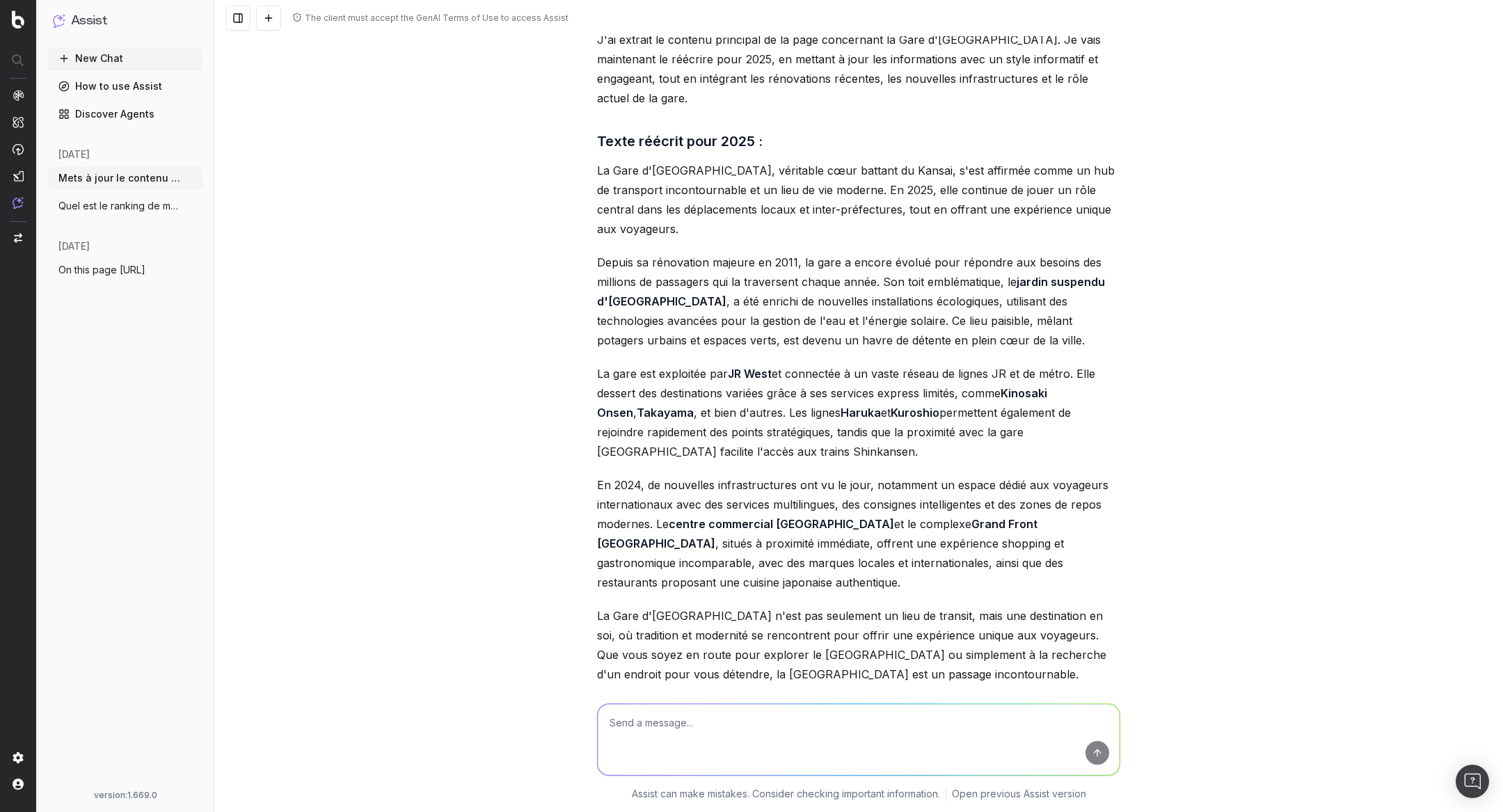
scroll to position [125, 0]
